Goal: Information Seeking & Learning: Learn about a topic

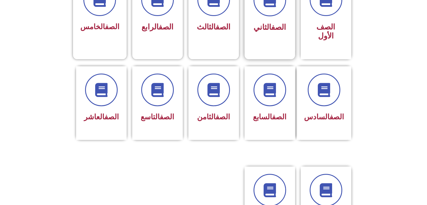
scroll to position [168, 0]
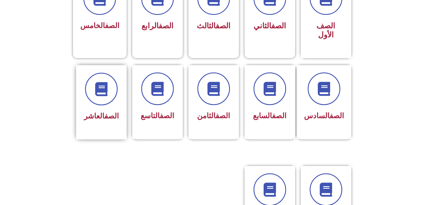
click at [79, 108] on div "الصف العاشر" at bounding box center [101, 102] width 50 height 74
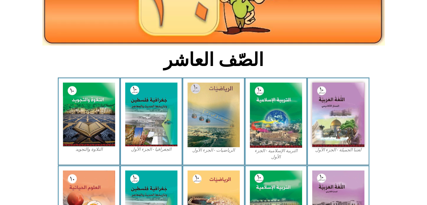
scroll to position [112, 0]
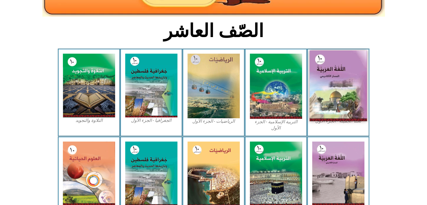
click at [338, 97] on img at bounding box center [337, 85] width 57 height 71
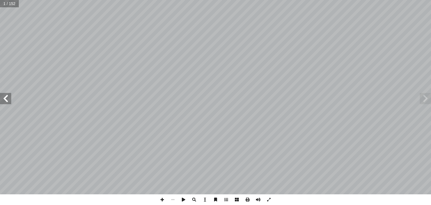
click at [10, 101] on span at bounding box center [5, 98] width 11 height 11
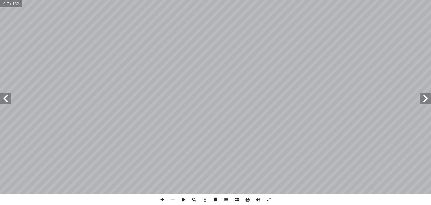
click at [6, 100] on span at bounding box center [5, 98] width 11 height 11
click at [428, 97] on span at bounding box center [425, 98] width 11 height 11
click at [237, 202] on span at bounding box center [236, 199] width 11 height 11
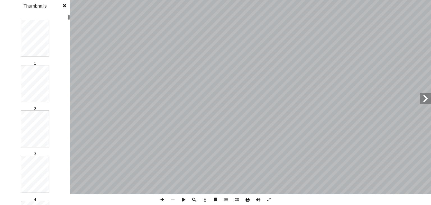
click at [248, 200] on span at bounding box center [247, 199] width 11 height 11
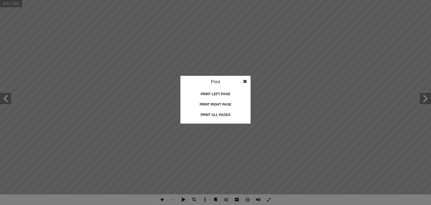
click at [215, 80] on div "Print" at bounding box center [215, 82] width 70 height 12
click at [202, 105] on div "Print right page" at bounding box center [215, 104] width 56 height 9
click at [247, 80] on span at bounding box center [245, 81] width 10 height 11
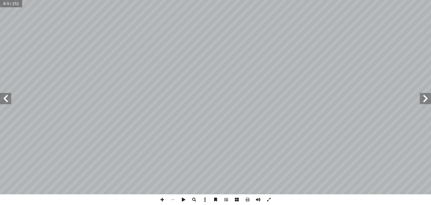
click at [4, 100] on span at bounding box center [5, 98] width 11 height 11
click at [0, 89] on div "6 . ً ليهم شَوقا إ ا ُ سرع ُ ليهم: ت إ ا هوي َ ت . ْ ف ِ ر ْ ط َ م ي َ ل َ و ِ …" at bounding box center [215, 97] width 431 height 194
click at [4, 99] on span at bounding box center [5, 98] width 11 height 11
click at [4, 101] on span at bounding box center [5, 98] width 11 height 11
click at [4, 102] on span at bounding box center [5, 98] width 11 height 11
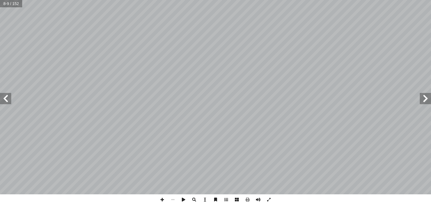
click at [4, 100] on span at bounding box center [5, 98] width 11 height 11
click at [422, 100] on span at bounding box center [425, 98] width 11 height 11
click at [423, 100] on span at bounding box center [425, 98] width 11 height 11
click at [8, 102] on span at bounding box center [5, 98] width 11 height 11
click at [8, 99] on span at bounding box center [5, 98] width 11 height 11
